Goal: Task Accomplishment & Management: Manage account settings

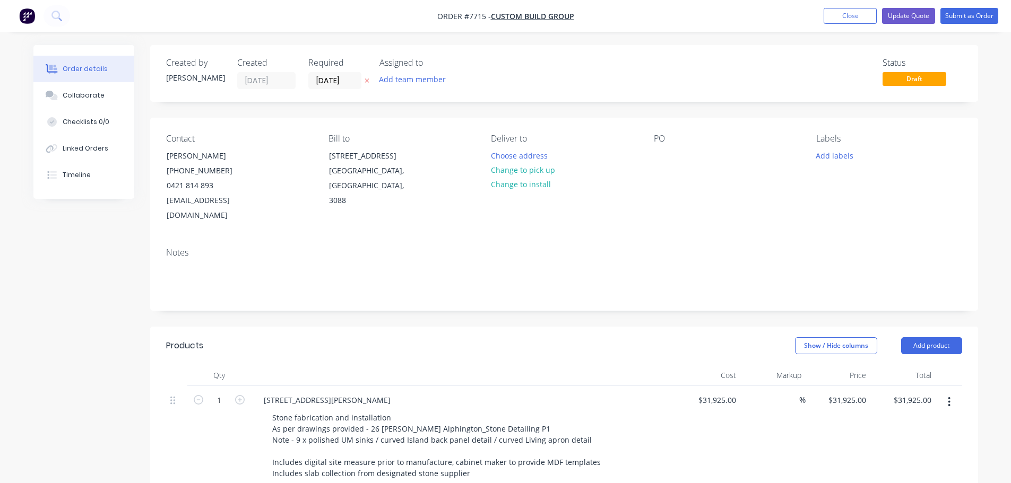
scroll to position [212, 0]
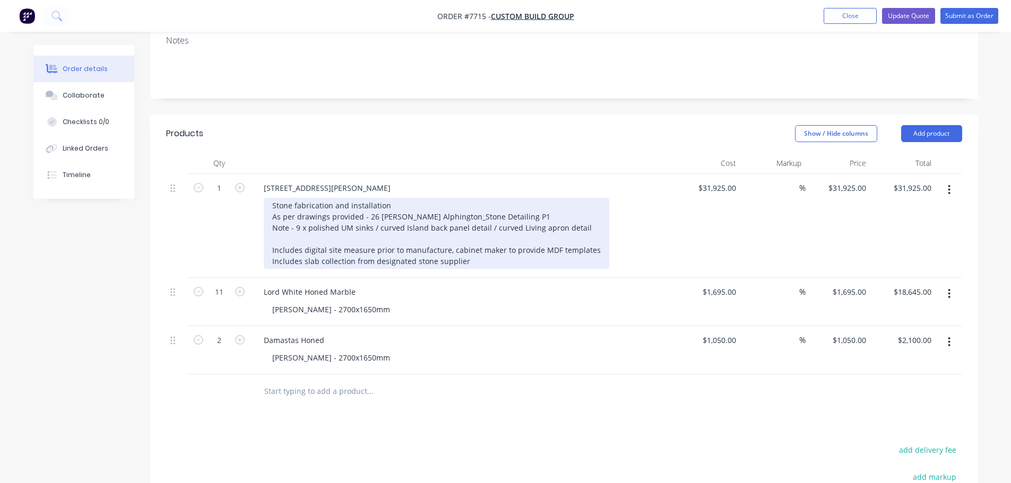
click at [589, 215] on div "Stone fabrication and installation As per drawings provided - 26 [PERSON_NAME] …" at bounding box center [436, 233] width 345 height 71
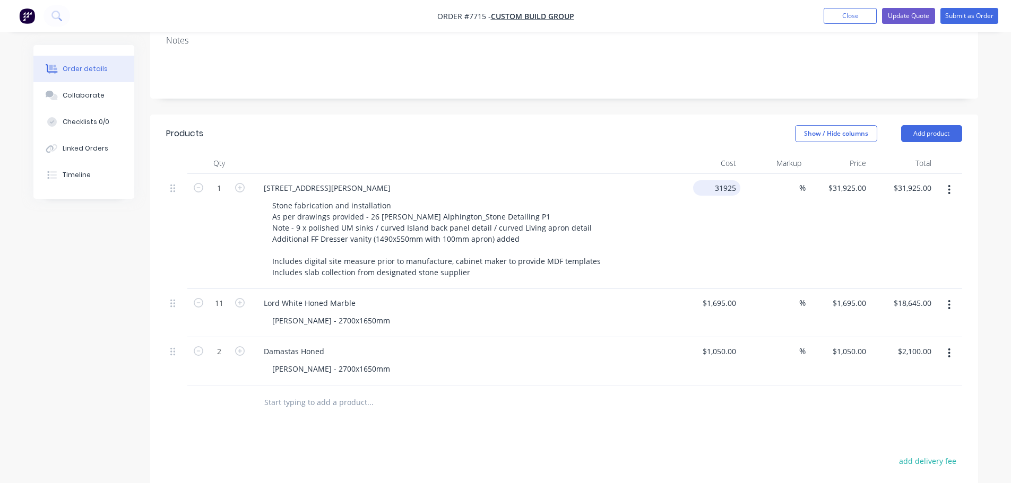
click at [727, 180] on input "31925" at bounding box center [718, 187] width 43 height 15
type input "$32,520.00"
click at [909, 12] on button "Update Quote" at bounding box center [908, 16] width 53 height 16
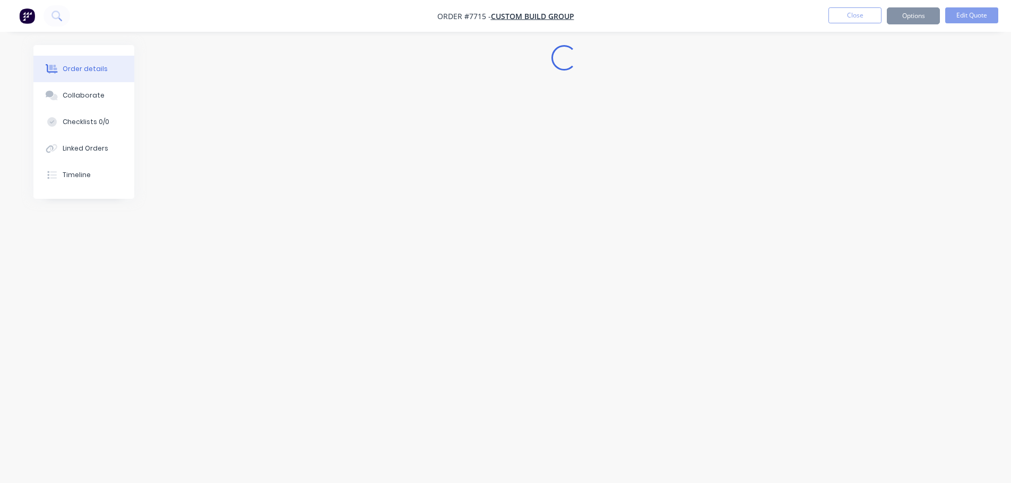
scroll to position [0, 0]
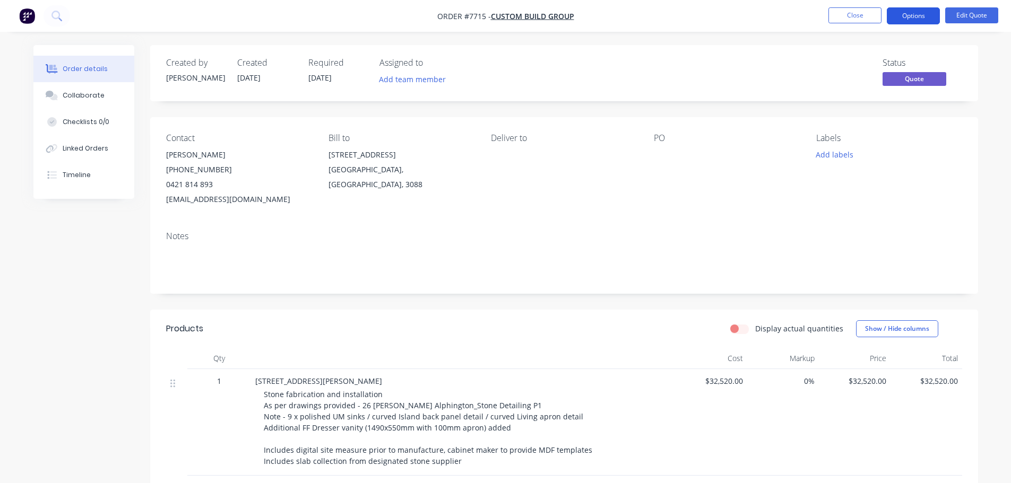
click at [915, 18] on button "Options" at bounding box center [913, 15] width 53 height 17
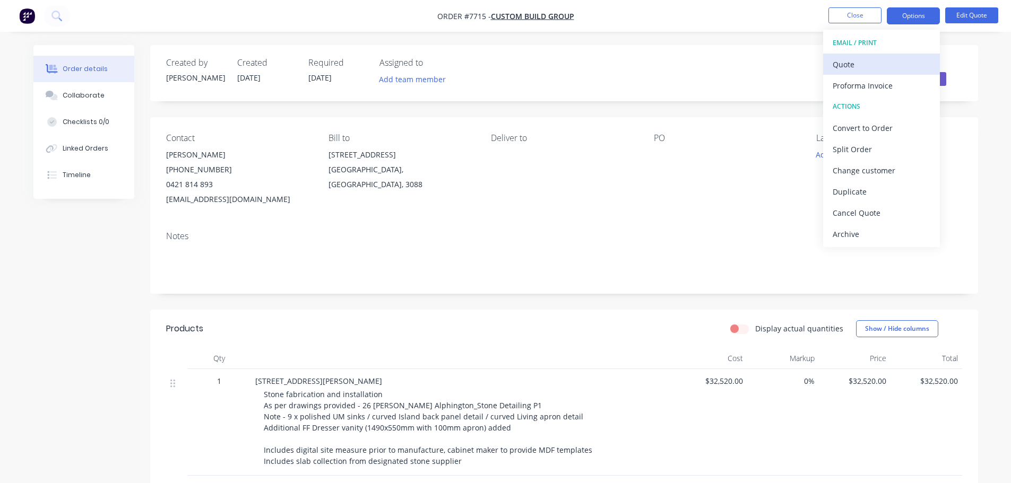
click at [847, 61] on div "Quote" at bounding box center [882, 64] width 98 height 15
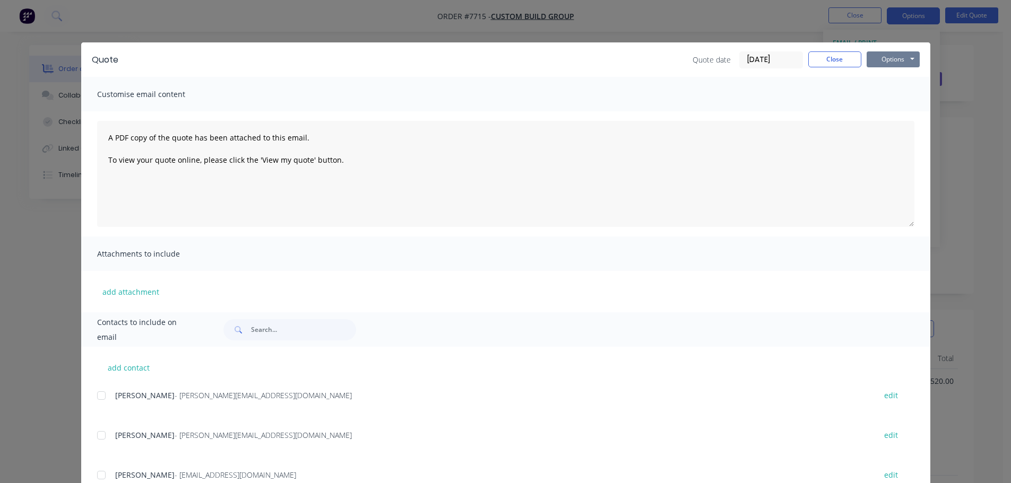
click at [886, 58] on button "Options" at bounding box center [893, 59] width 53 height 16
click at [887, 77] on button "Preview" at bounding box center [901, 79] width 68 height 18
drag, startPoint x: 853, startPoint y: 62, endPoint x: 839, endPoint y: 57, distance: 14.9
click at [851, 62] on button "Close" at bounding box center [834, 59] width 53 height 16
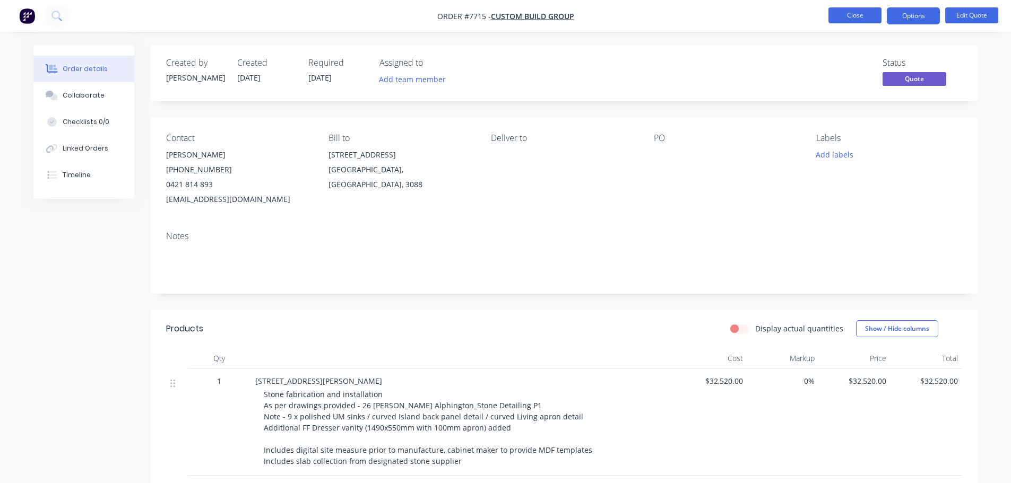
click at [865, 11] on button "Close" at bounding box center [854, 15] width 53 height 16
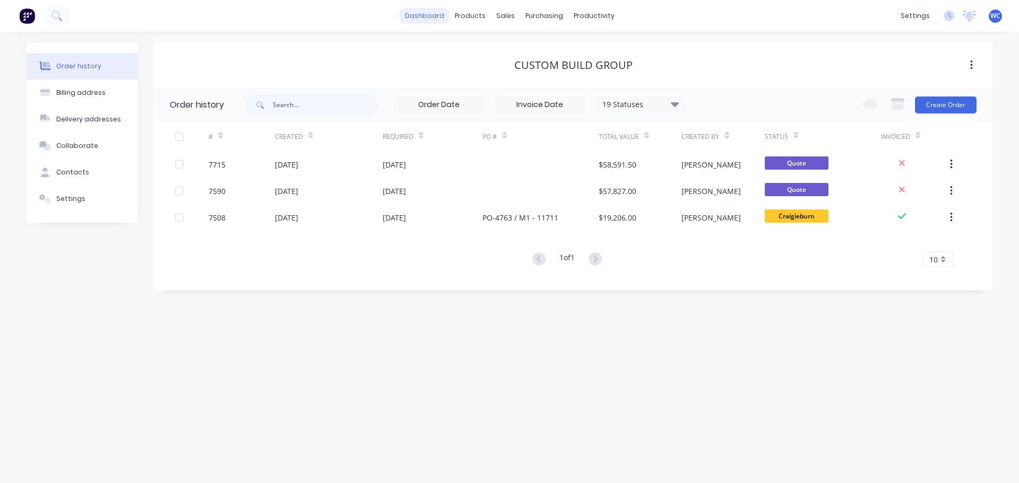
click at [429, 11] on link "dashboard" at bounding box center [425, 16] width 50 height 16
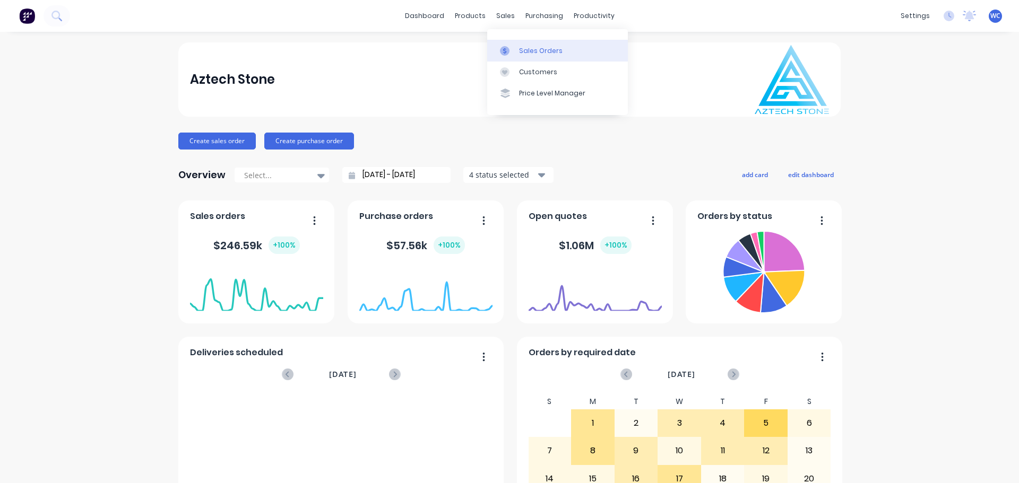
click at [543, 51] on div "Sales Orders" at bounding box center [541, 51] width 44 height 10
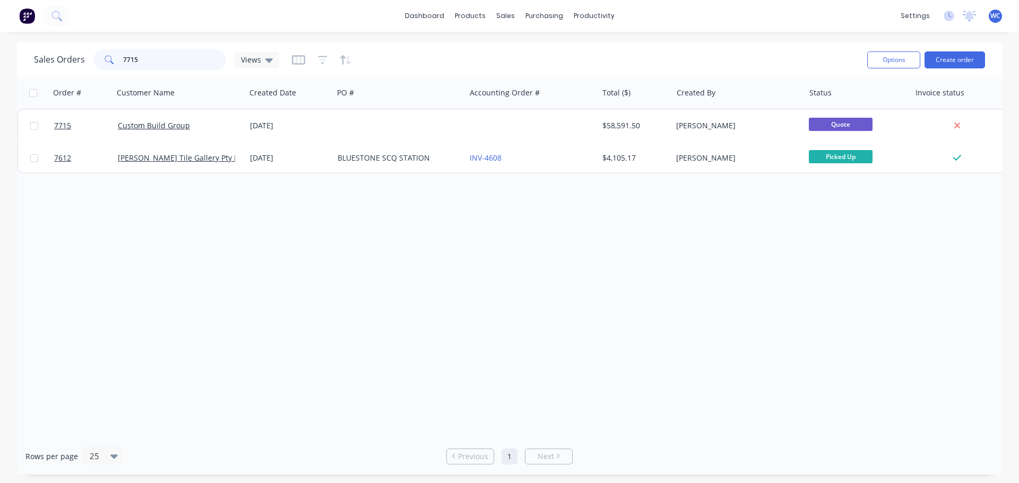
drag, startPoint x: 148, startPoint y: 59, endPoint x: 113, endPoint y: 56, distance: 34.6
click at [113, 56] on div "7715" at bounding box center [159, 59] width 133 height 21
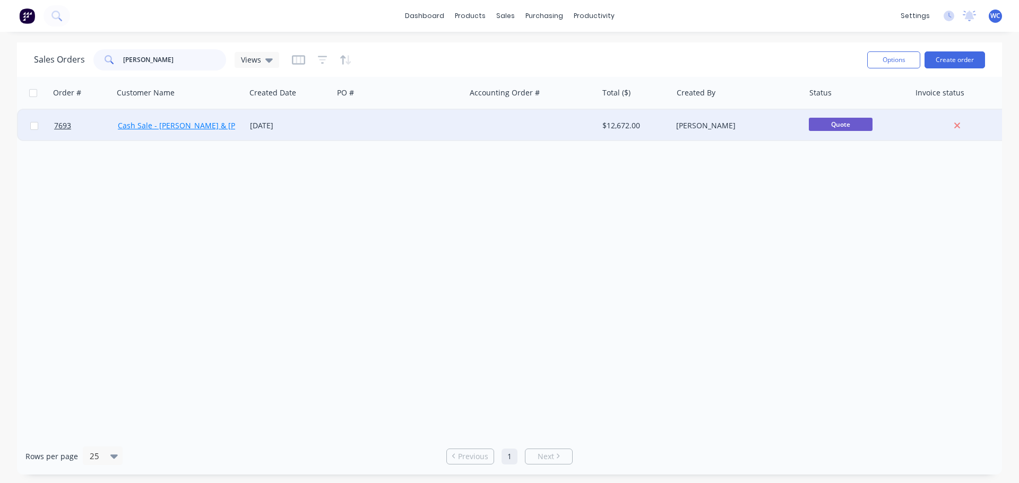
type input "[PERSON_NAME]"
click at [195, 125] on link "Cash Sale - [PERSON_NAME] & [PERSON_NAME]" at bounding box center [203, 125] width 170 height 10
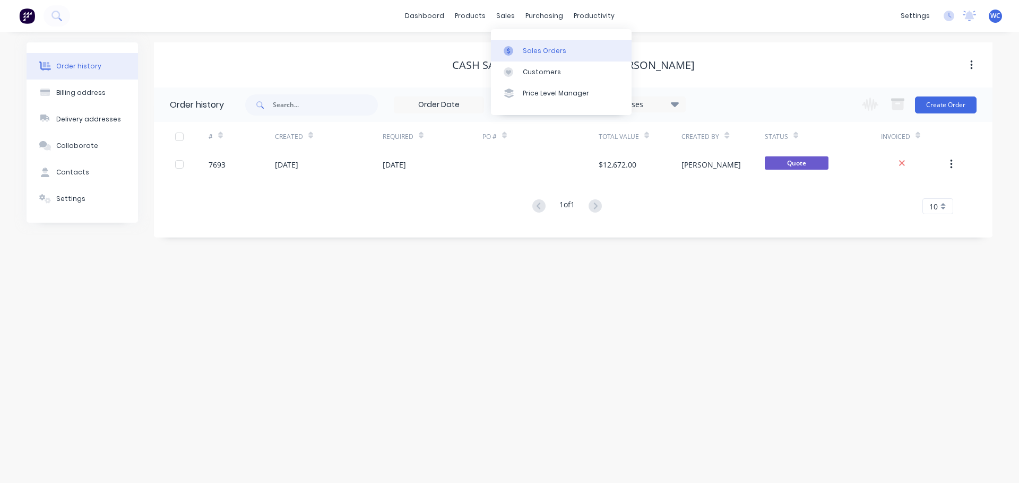
click at [534, 50] on div "Sales Orders" at bounding box center [545, 51] width 44 height 10
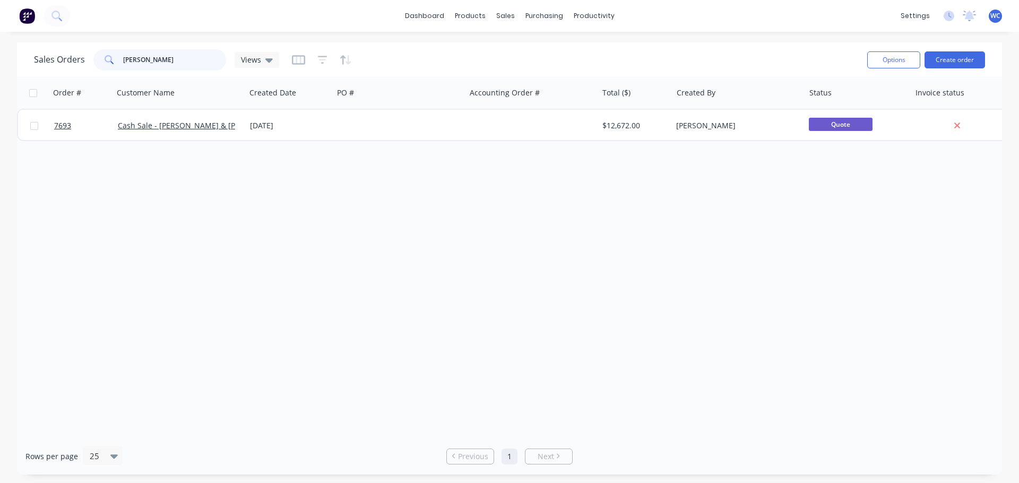
click at [145, 57] on input "[PERSON_NAME]" at bounding box center [174, 59] width 103 height 21
drag, startPoint x: 145, startPoint y: 57, endPoint x: 100, endPoint y: 57, distance: 44.6
click at [100, 57] on div "[PERSON_NAME]" at bounding box center [159, 59] width 133 height 21
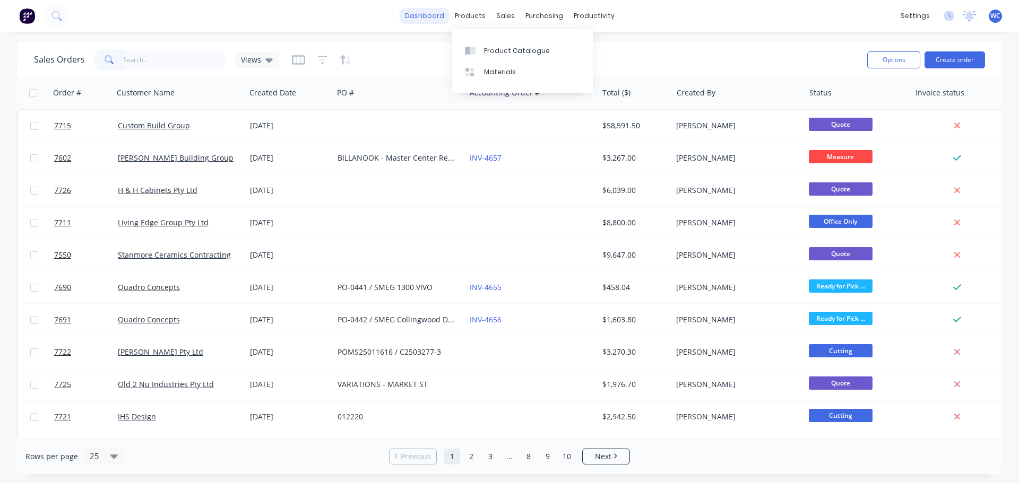
click at [441, 16] on link "dashboard" at bounding box center [425, 16] width 50 height 16
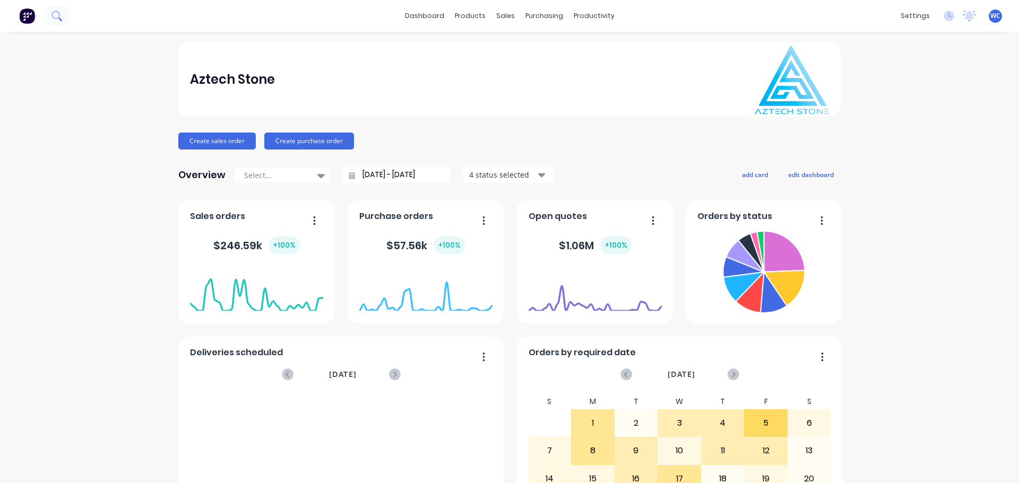
click at [55, 17] on icon at bounding box center [56, 16] width 10 height 10
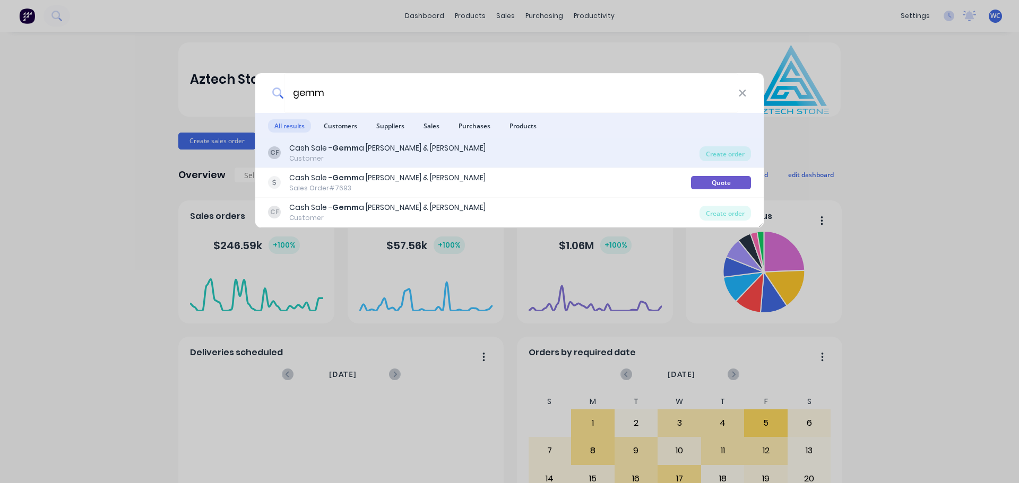
type input "gemm"
click at [356, 153] on b "Gemm" at bounding box center [345, 148] width 27 height 11
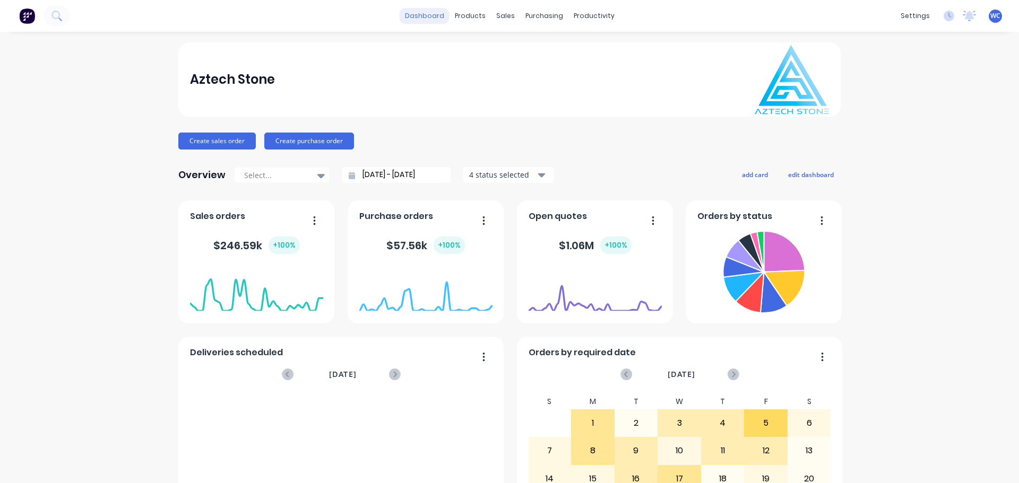
click at [422, 12] on link "dashboard" at bounding box center [425, 16] width 50 height 16
click at [417, 14] on link "dashboard" at bounding box center [425, 16] width 50 height 16
click at [63, 16] on button at bounding box center [57, 15] width 27 height 21
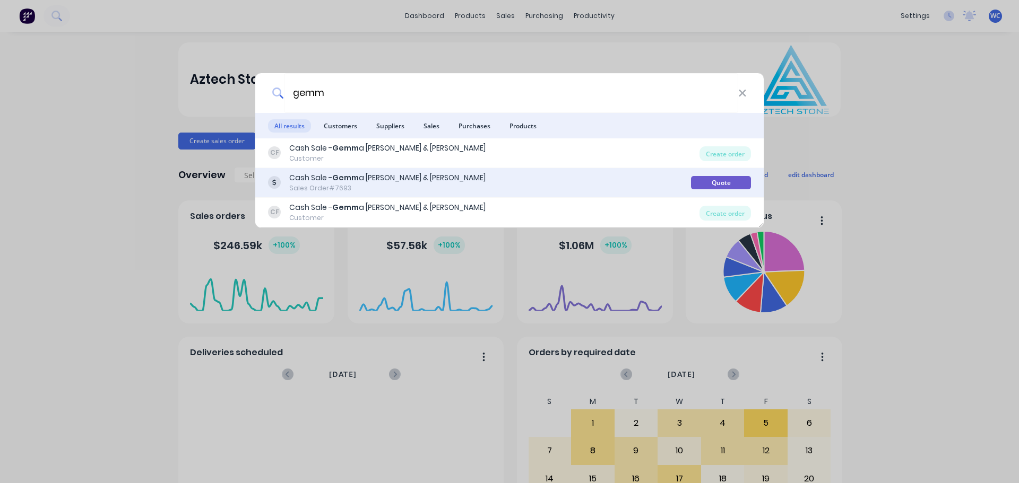
type input "gemm"
click at [370, 178] on div "Cash Sale - Gemm a [PERSON_NAME] & [PERSON_NAME]" at bounding box center [387, 177] width 196 height 11
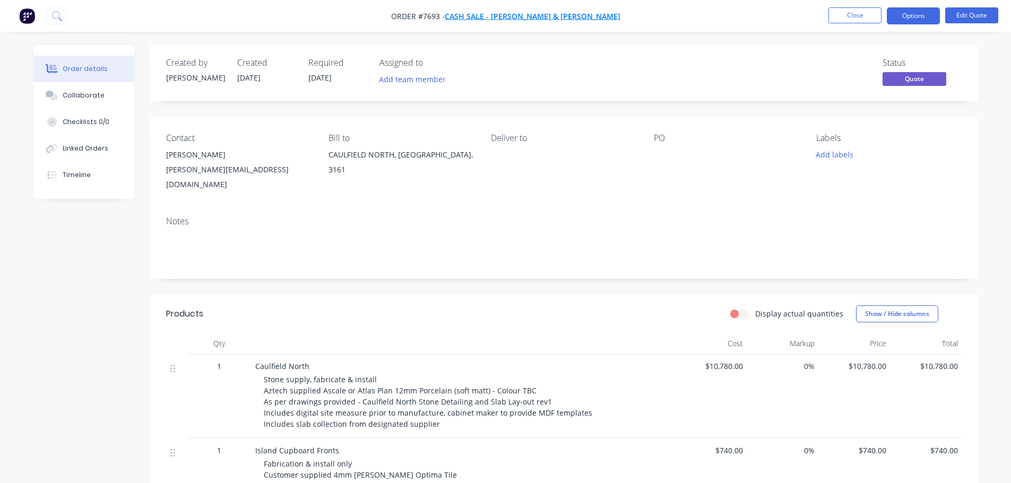
click at [503, 14] on span "Cash Sale - [PERSON_NAME] & [PERSON_NAME]" at bounding box center [533, 16] width 176 height 10
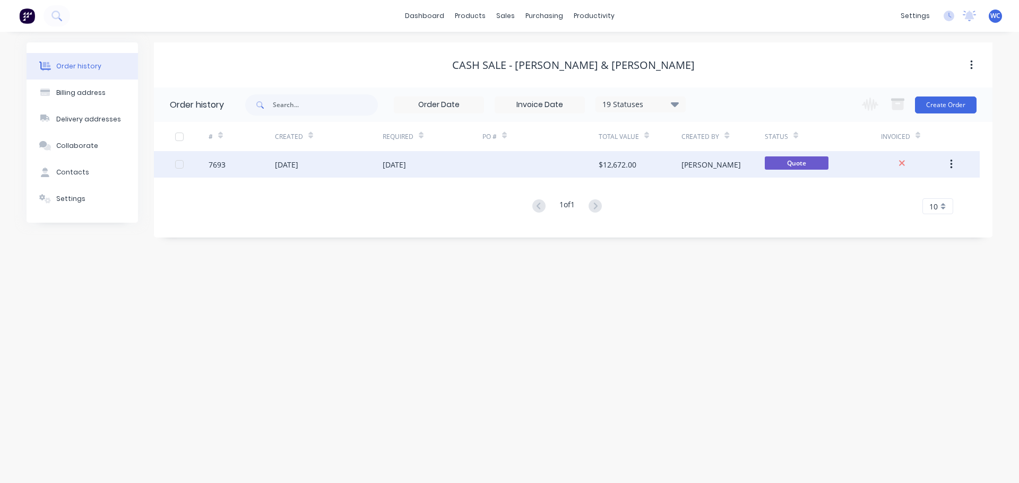
click at [298, 165] on div "[DATE]" at bounding box center [286, 164] width 23 height 11
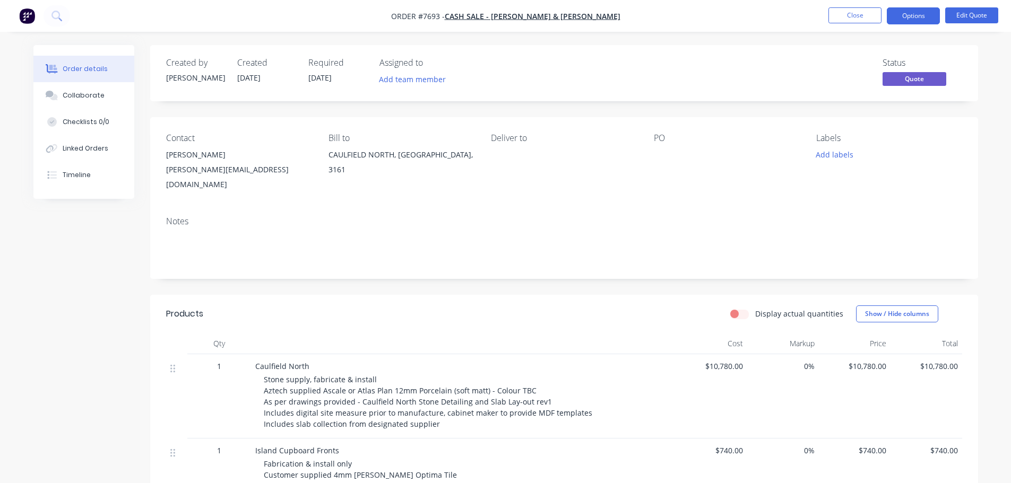
drag, startPoint x: 190, startPoint y: 153, endPoint x: 241, endPoint y: 132, distance: 55.7
click at [241, 132] on div "Contact [PERSON_NAME] [PERSON_NAME][EMAIL_ADDRESS][DOMAIN_NAME] [PERSON_NAME] t…" at bounding box center [564, 162] width 828 height 91
click at [520, 14] on span "Cash Sale - [PERSON_NAME] & [PERSON_NAME]" at bounding box center [533, 16] width 176 height 10
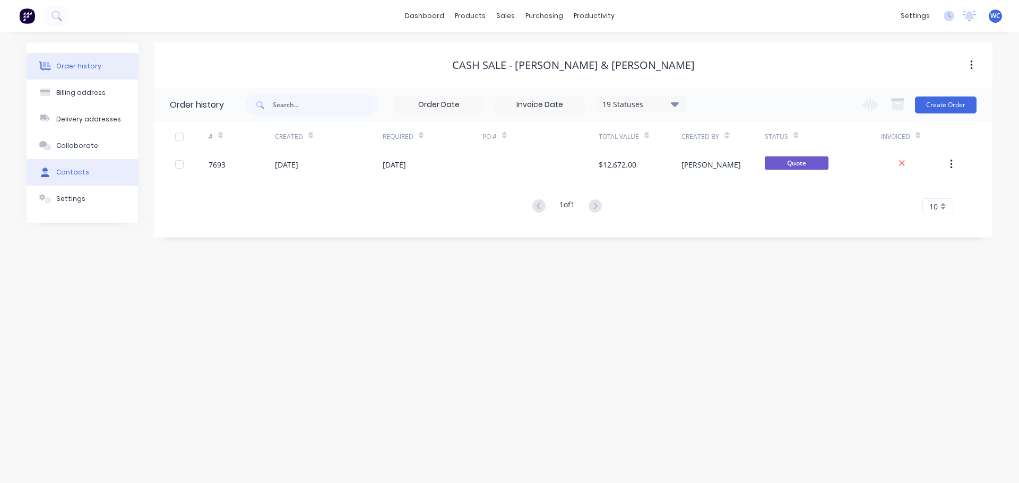
click at [69, 170] on div "Contacts" at bounding box center [72, 173] width 33 height 10
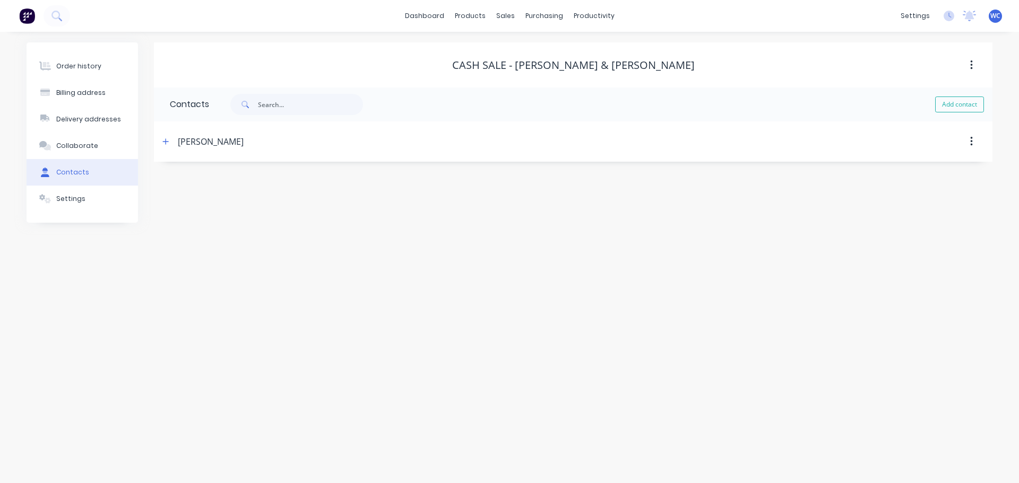
click at [971, 137] on icon "button" at bounding box center [971, 142] width 2 height 10
click at [76, 92] on div "Billing address" at bounding box center [80, 93] width 49 height 10
select select "AU"
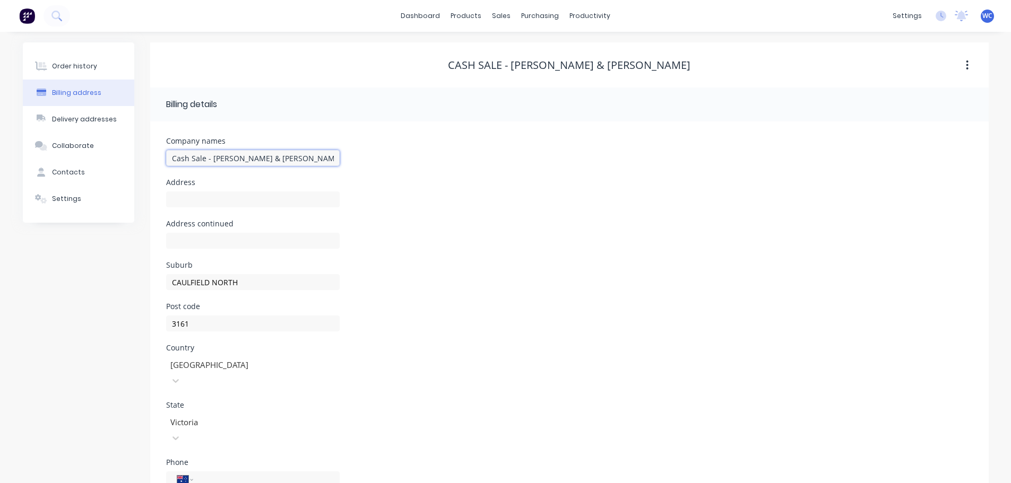
click at [286, 157] on input "Cash Sale - [PERSON_NAME] & [PERSON_NAME]" at bounding box center [253, 158] width 174 height 16
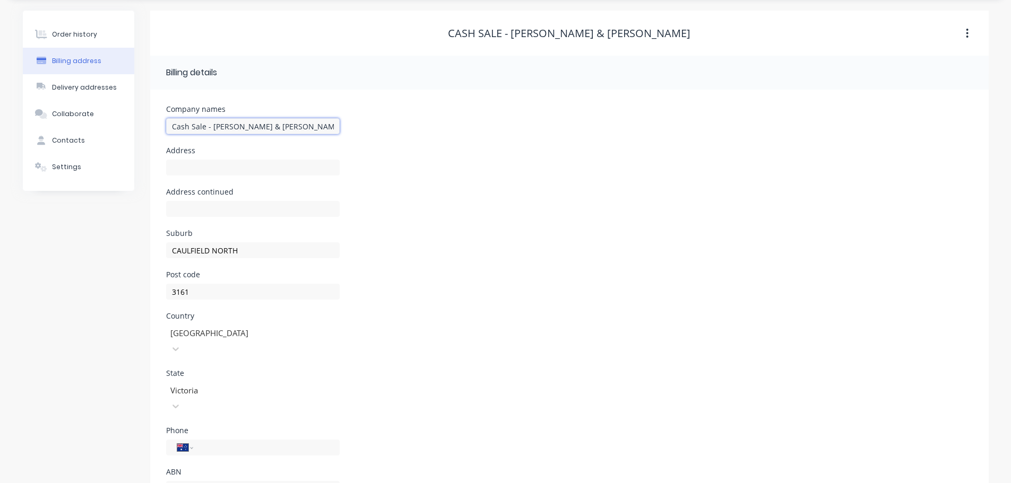
scroll to position [48, 0]
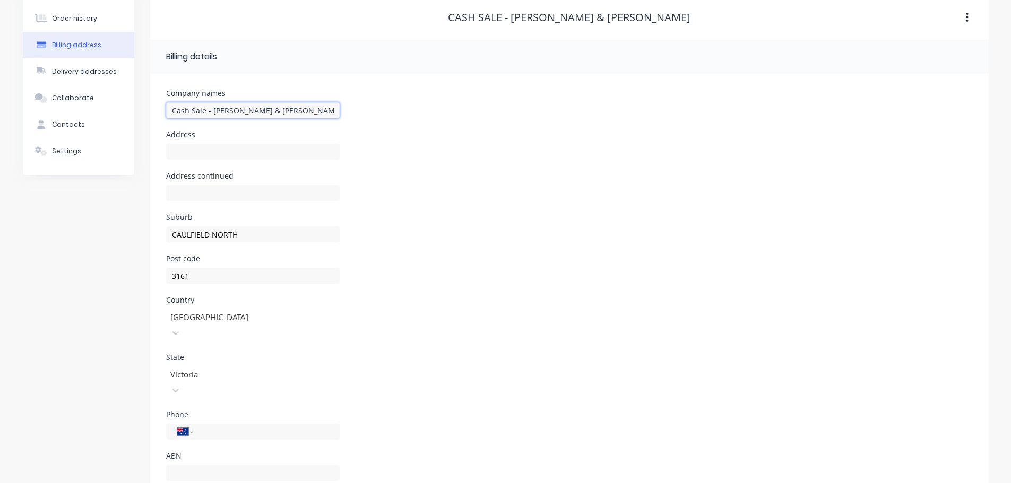
type input "Cash Sale - [PERSON_NAME] & [PERSON_NAME]"
click at [71, 72] on div "Delivery addresses" at bounding box center [84, 72] width 65 height 10
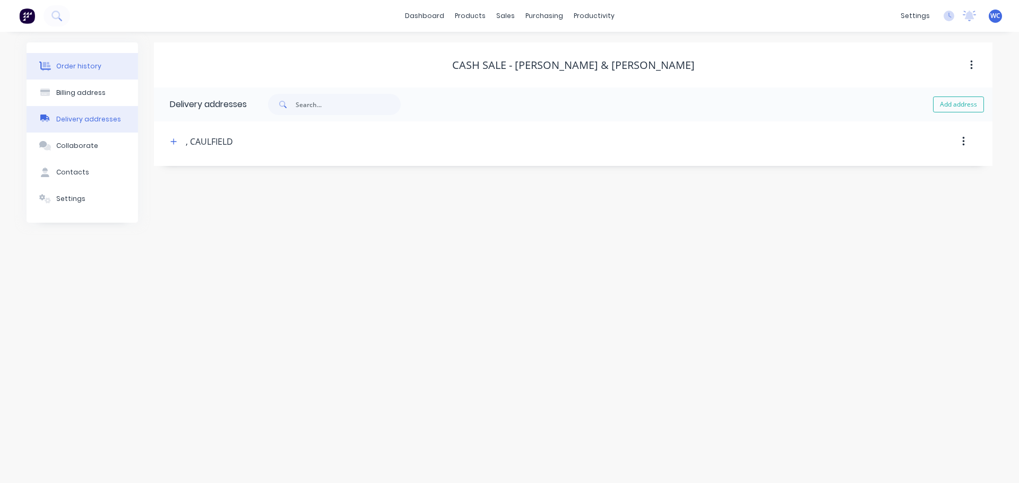
click at [74, 68] on div "Order history" at bounding box center [78, 67] width 45 height 10
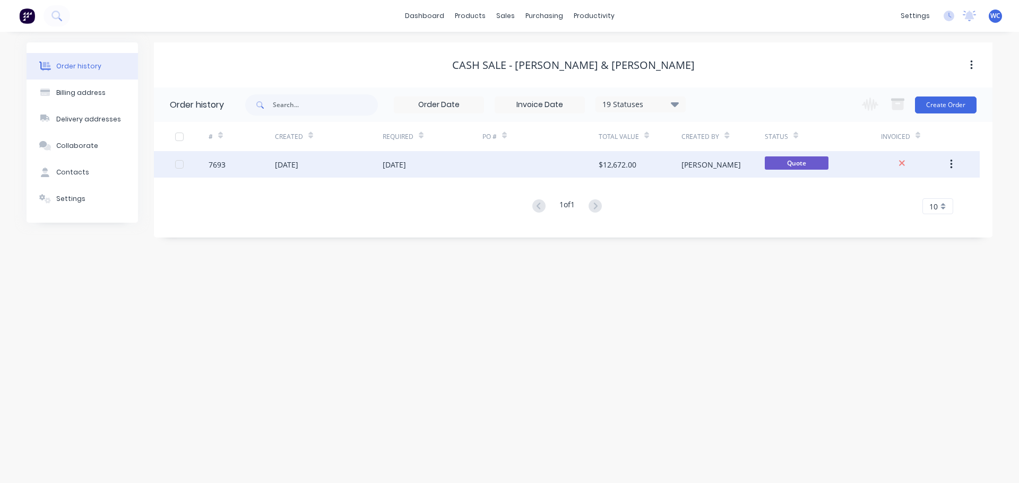
click at [665, 163] on div "$12,672.00" at bounding box center [640, 164] width 83 height 27
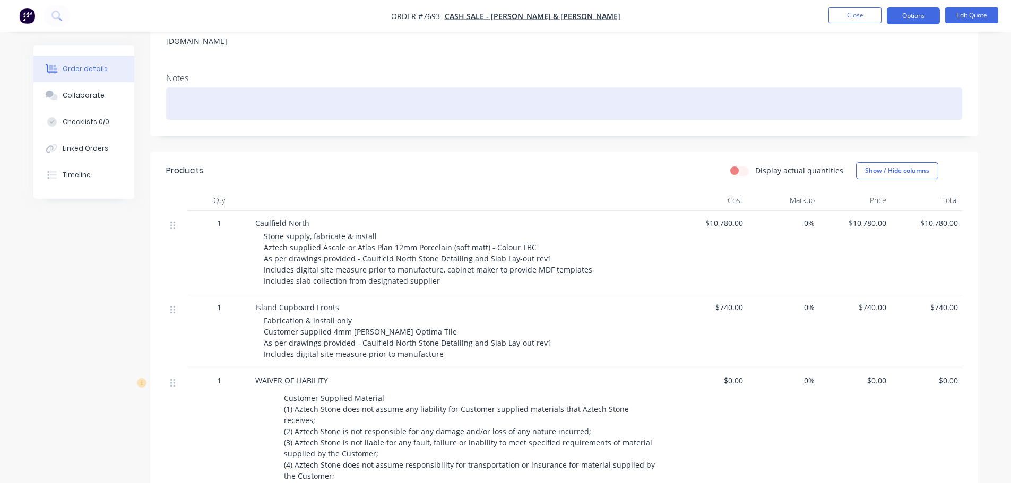
scroll to position [159, 0]
